Goal: Information Seeking & Learning: Stay updated

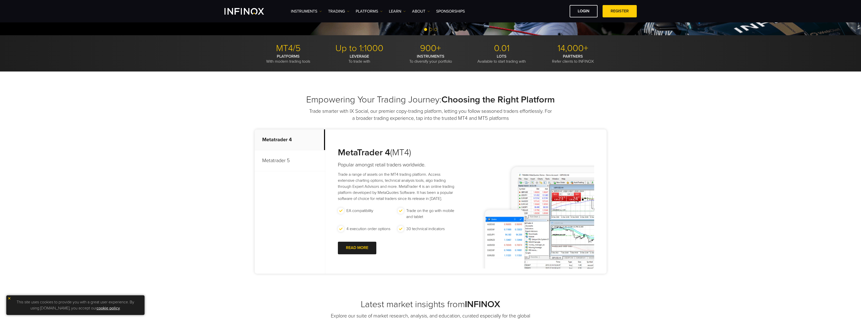
scroll to position [176, 0]
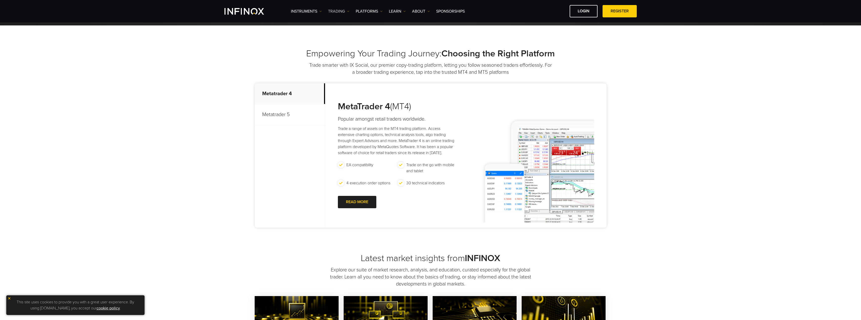
click at [337, 10] on link "TRADING" at bounding box center [338, 11] width 21 height 6
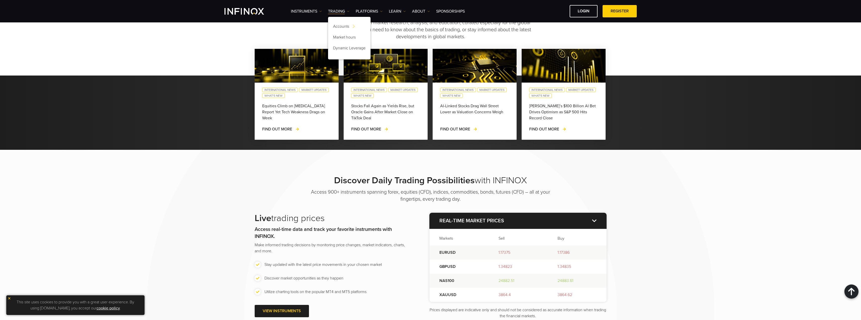
scroll to position [553, 0]
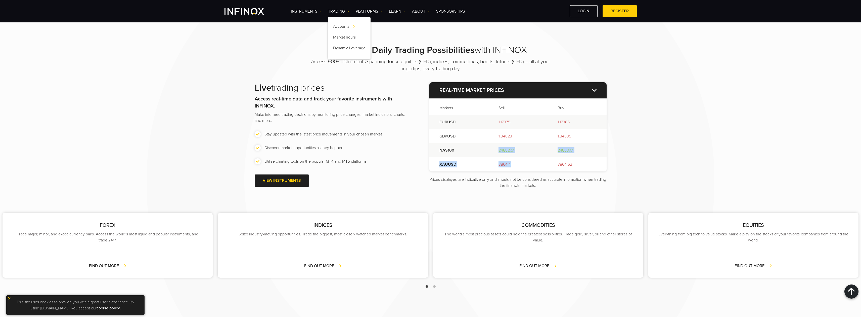
drag, startPoint x: 457, startPoint y: 150, endPoint x: 541, endPoint y: 161, distance: 84.3
click at [382, 161] on tbody "EURUSD 1.17375 1.17386 GBPUSD 1.34823 1.34835 NAS100 24882.51 24883.61 XAUUSD 3…" at bounding box center [517, 143] width 177 height 56
click at [382, 181] on p "Prices displayed are indicative only and should not be considered as accurate i…" at bounding box center [517, 182] width 177 height 12
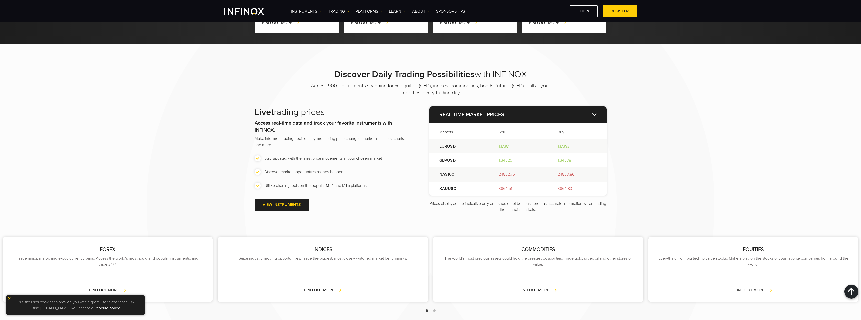
scroll to position [528, 0]
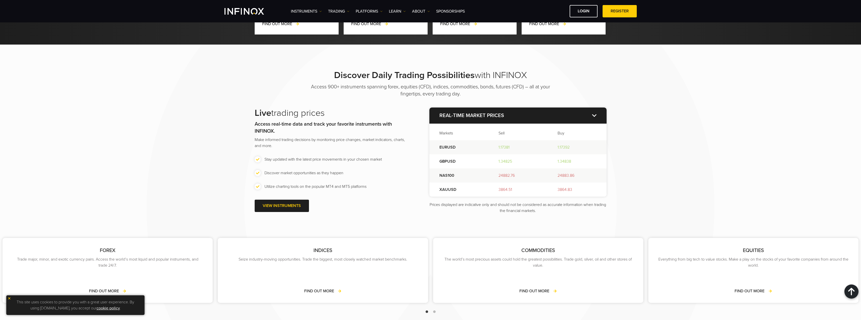
click at [382, 177] on td "NAS100" at bounding box center [458, 175] width 59 height 14
click at [382, 178] on td "NAS100" at bounding box center [458, 175] width 59 height 14
drag, startPoint x: 451, startPoint y: 178, endPoint x: 448, endPoint y: 178, distance: 3.3
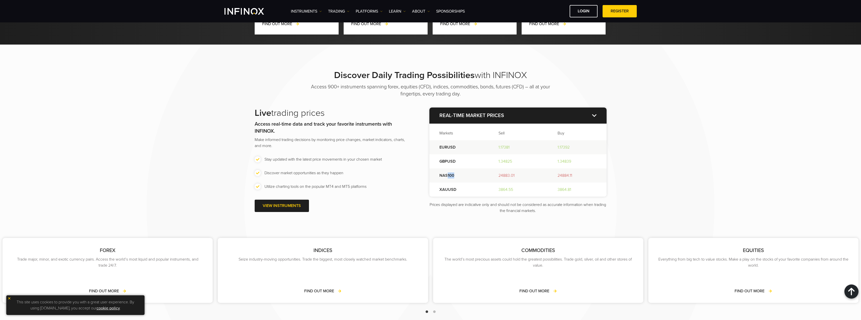
click at [382, 178] on td "NAS100" at bounding box center [458, 175] width 59 height 14
click at [382, 182] on div "Live trading prices Access real-time data and track your favorite instruments w…" at bounding box center [431, 160] width 352 height 106
